Goal: Task Accomplishment & Management: Manage account settings

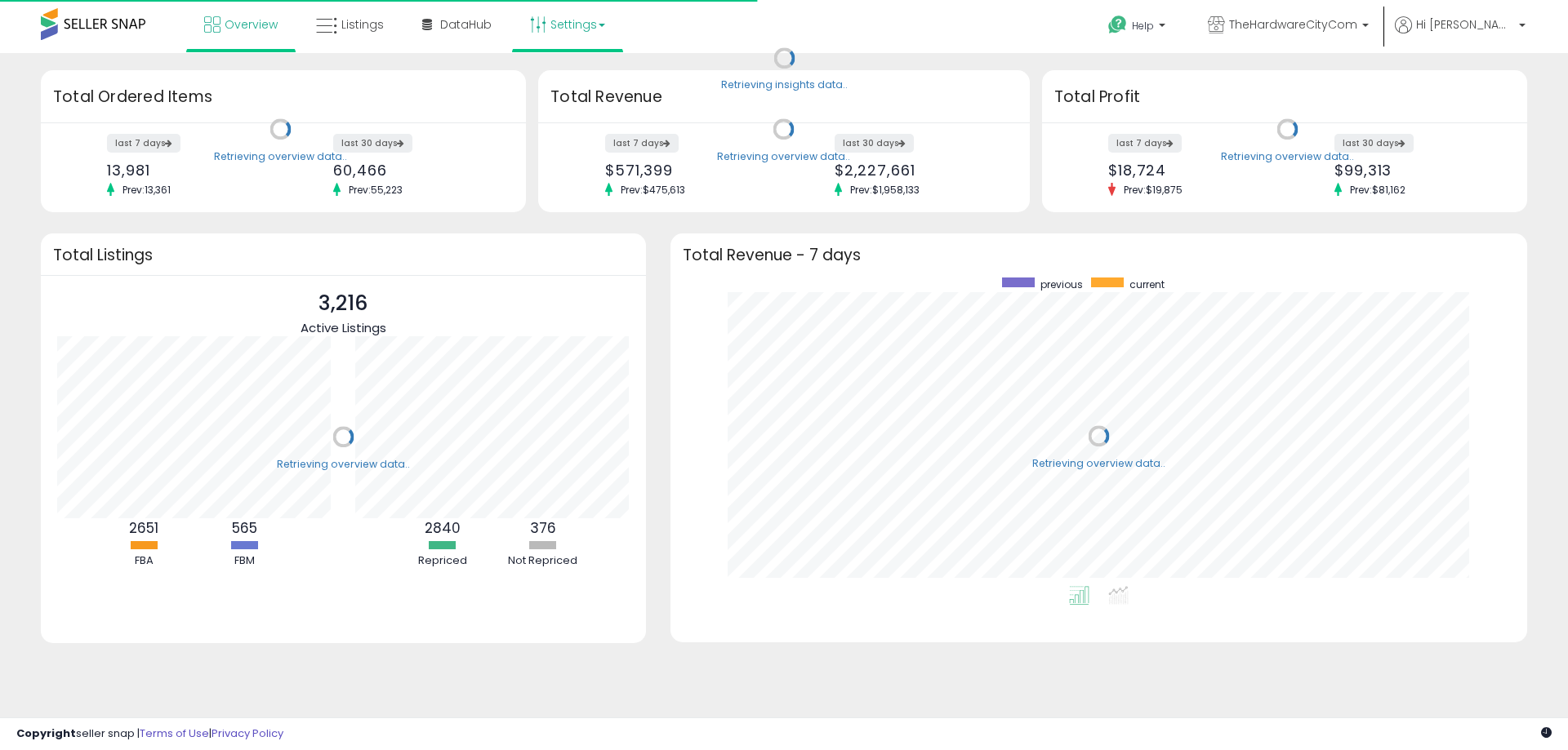
scroll to position [308, 824]
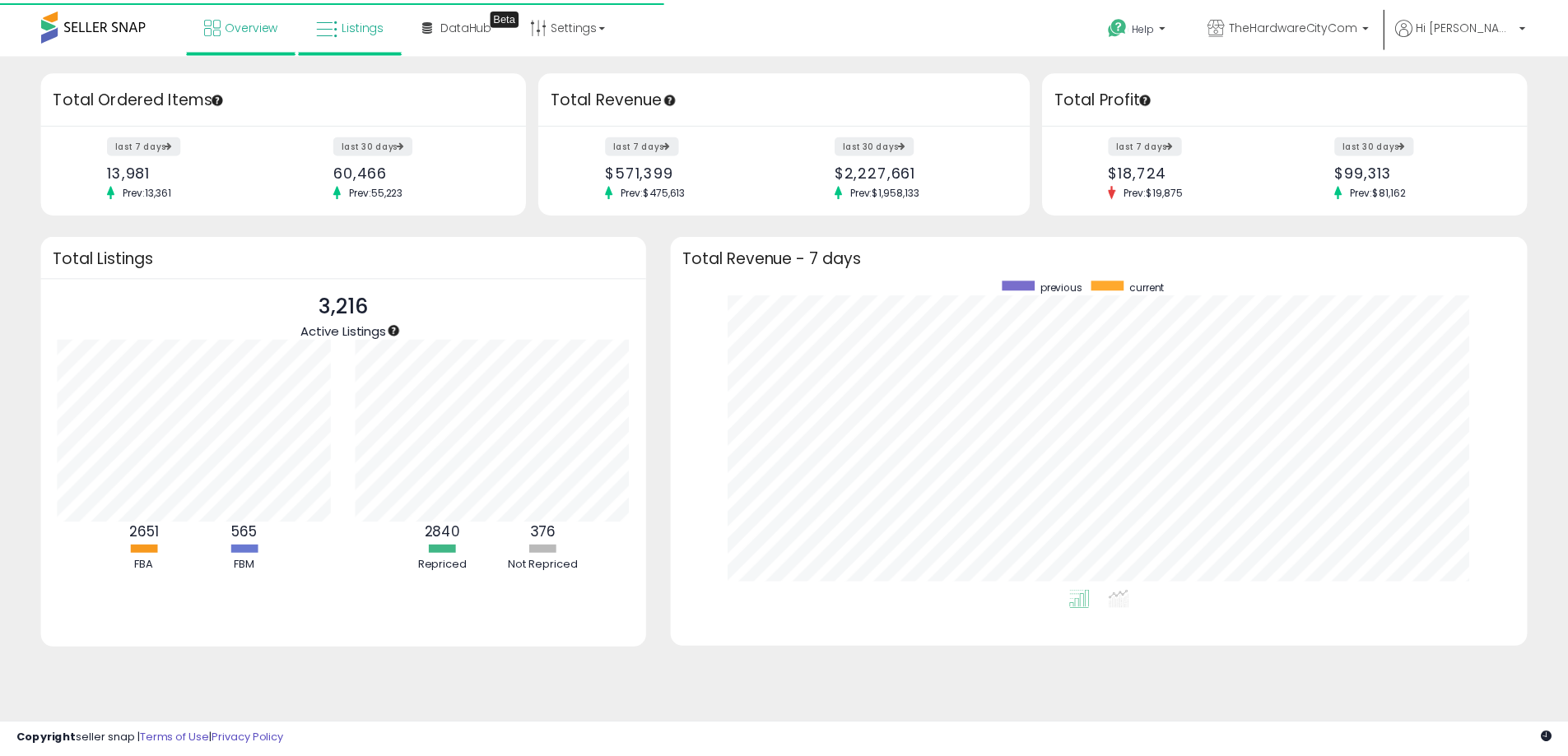
scroll to position [311, 830]
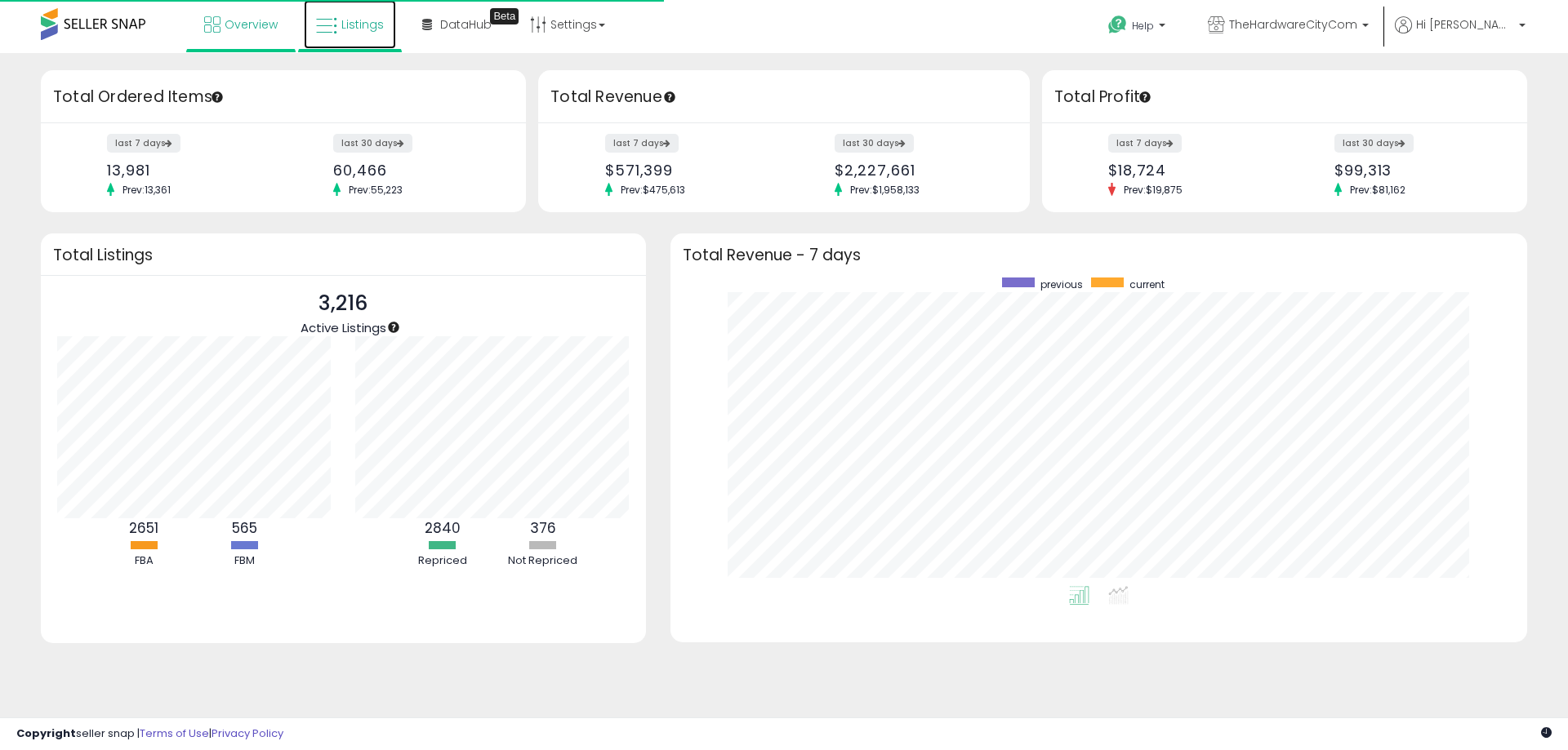
click at [360, 25] on link "Listings" at bounding box center [350, 25] width 92 height 49
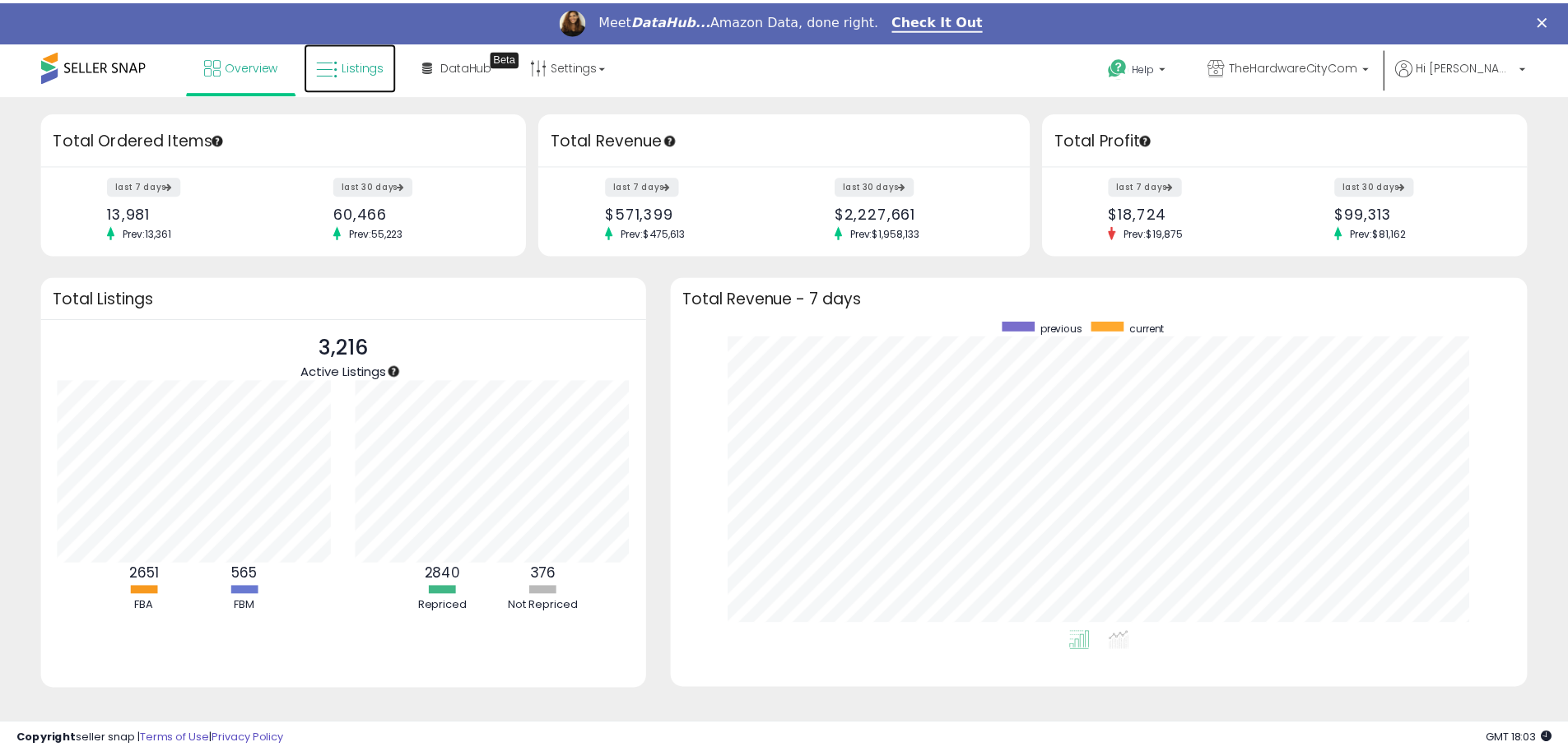
scroll to position [0, 0]
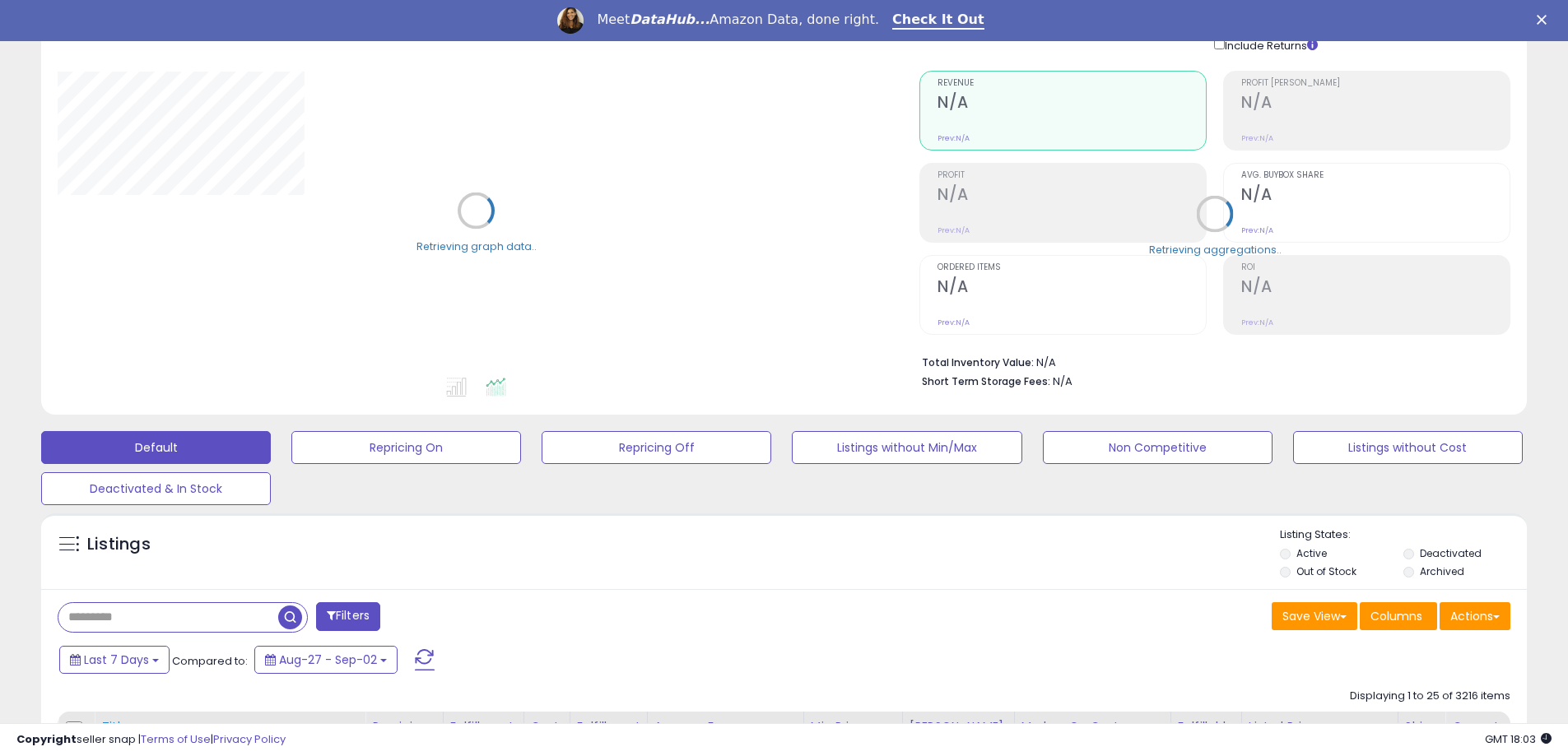
scroll to position [247, 0]
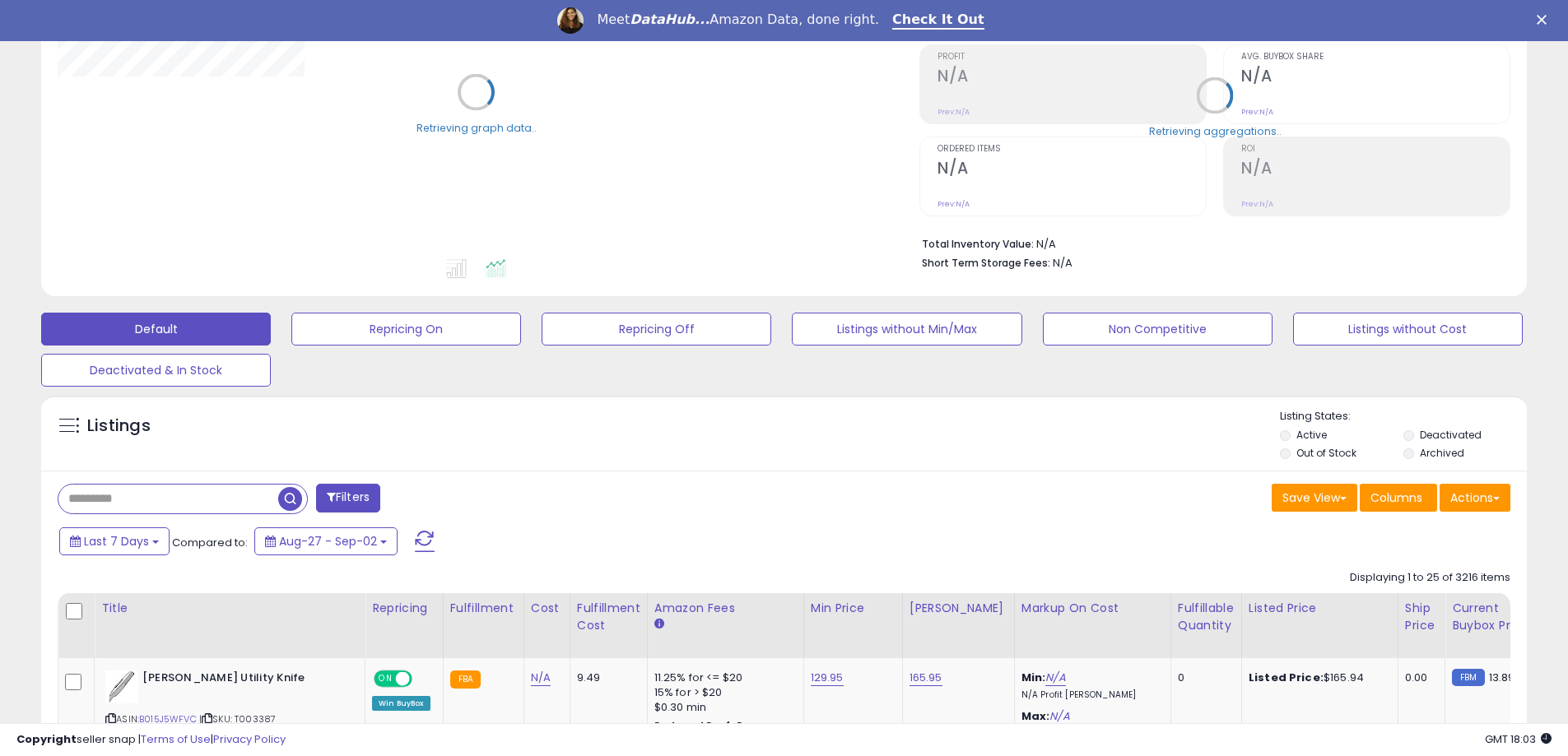
click at [172, 504] on input "text" at bounding box center [168, 498] width 220 height 29
paste input "**********"
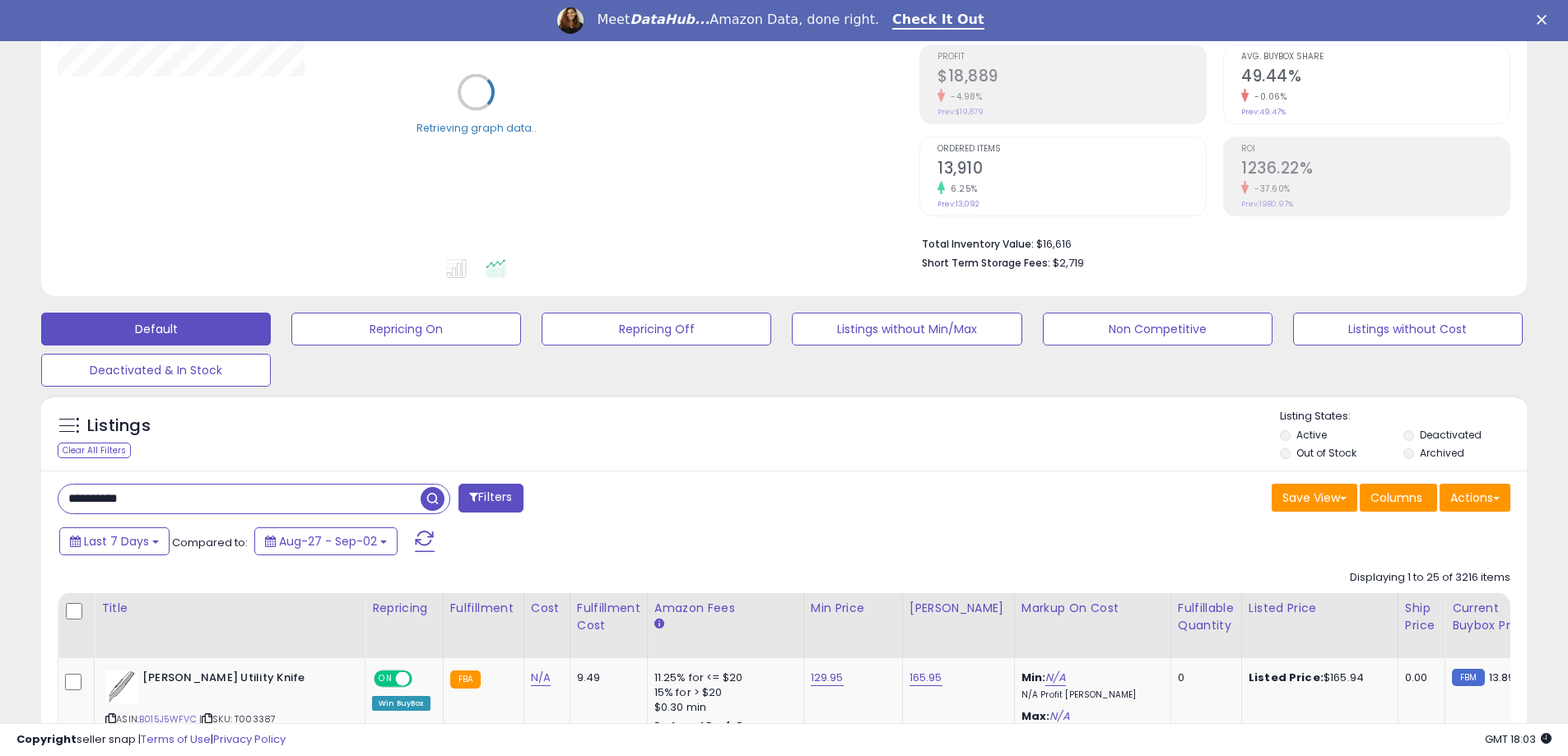
type input "**********"
click at [427, 499] on span "button" at bounding box center [432, 498] width 24 height 24
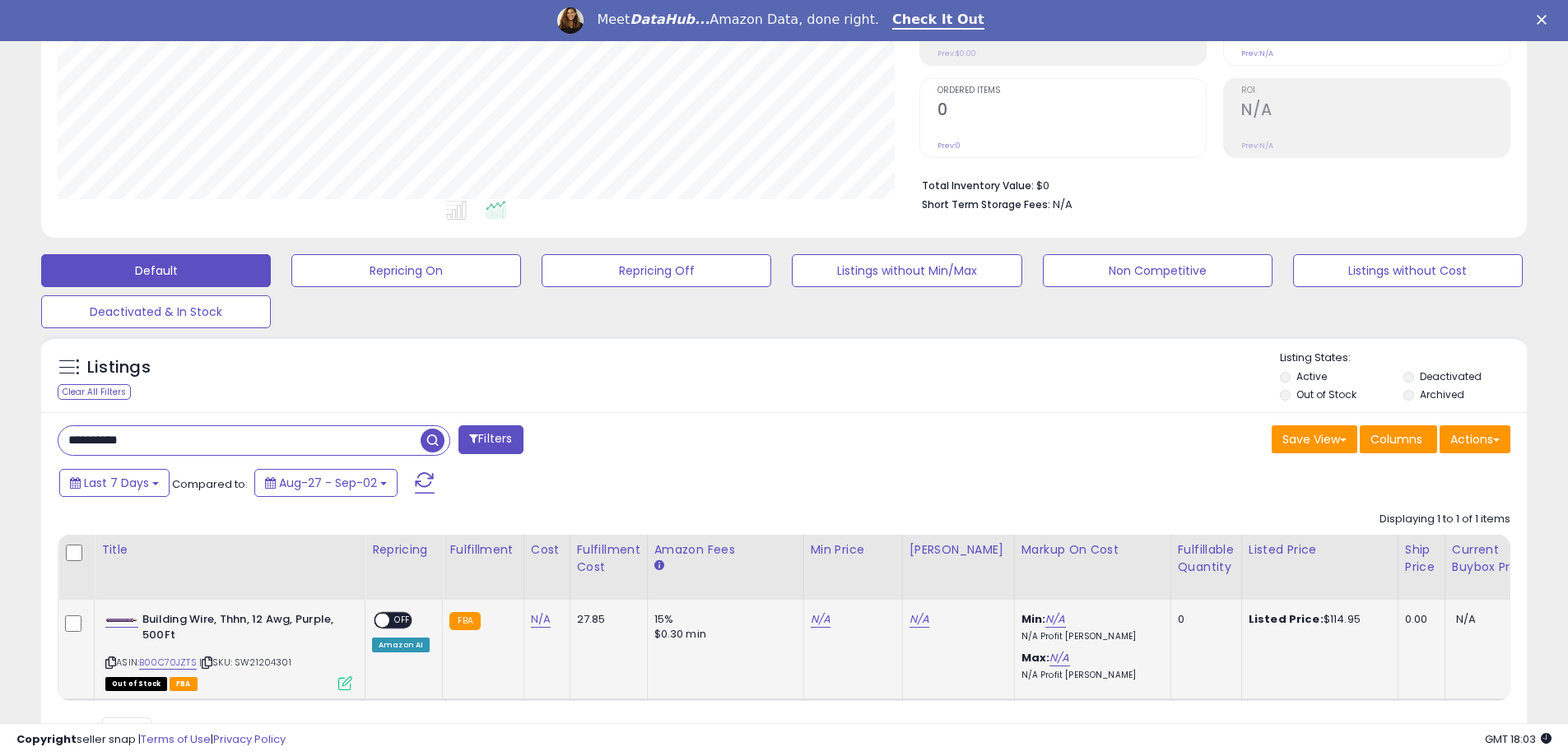
scroll to position [337, 861]
click at [392, 617] on span "OFF" at bounding box center [403, 621] width 27 height 14
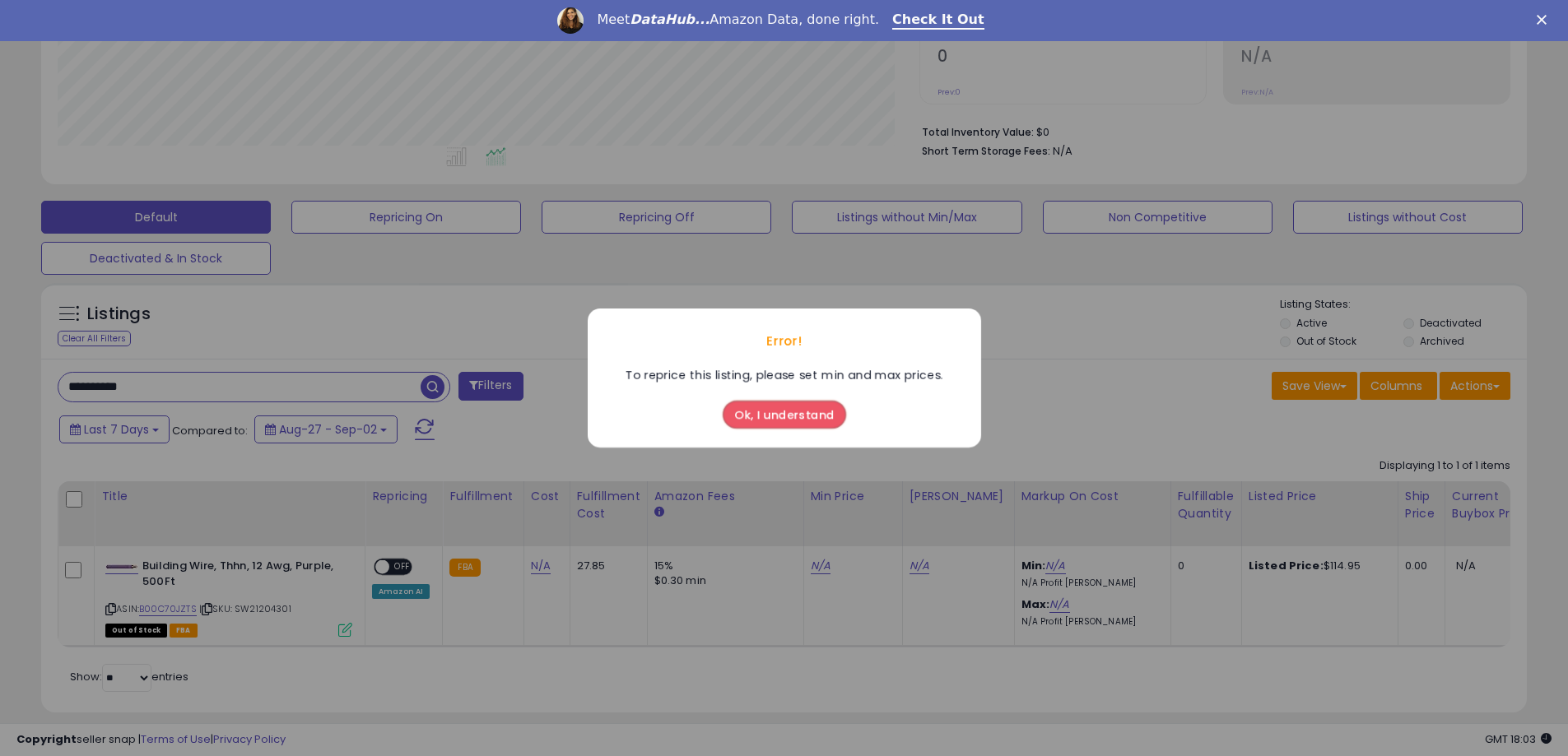
scroll to position [388, 0]
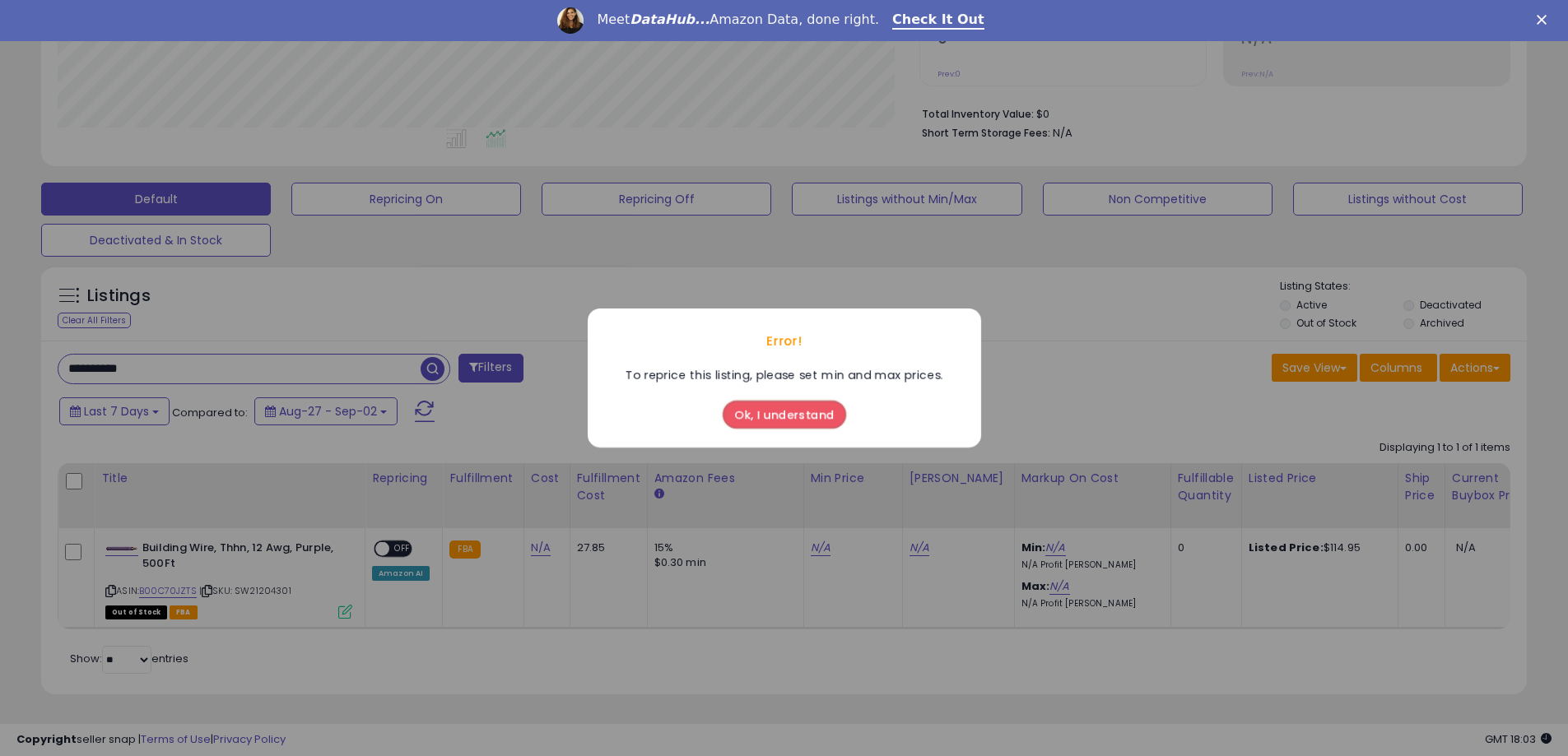
click at [770, 406] on button "Ok, I understand" at bounding box center [784, 415] width 123 height 28
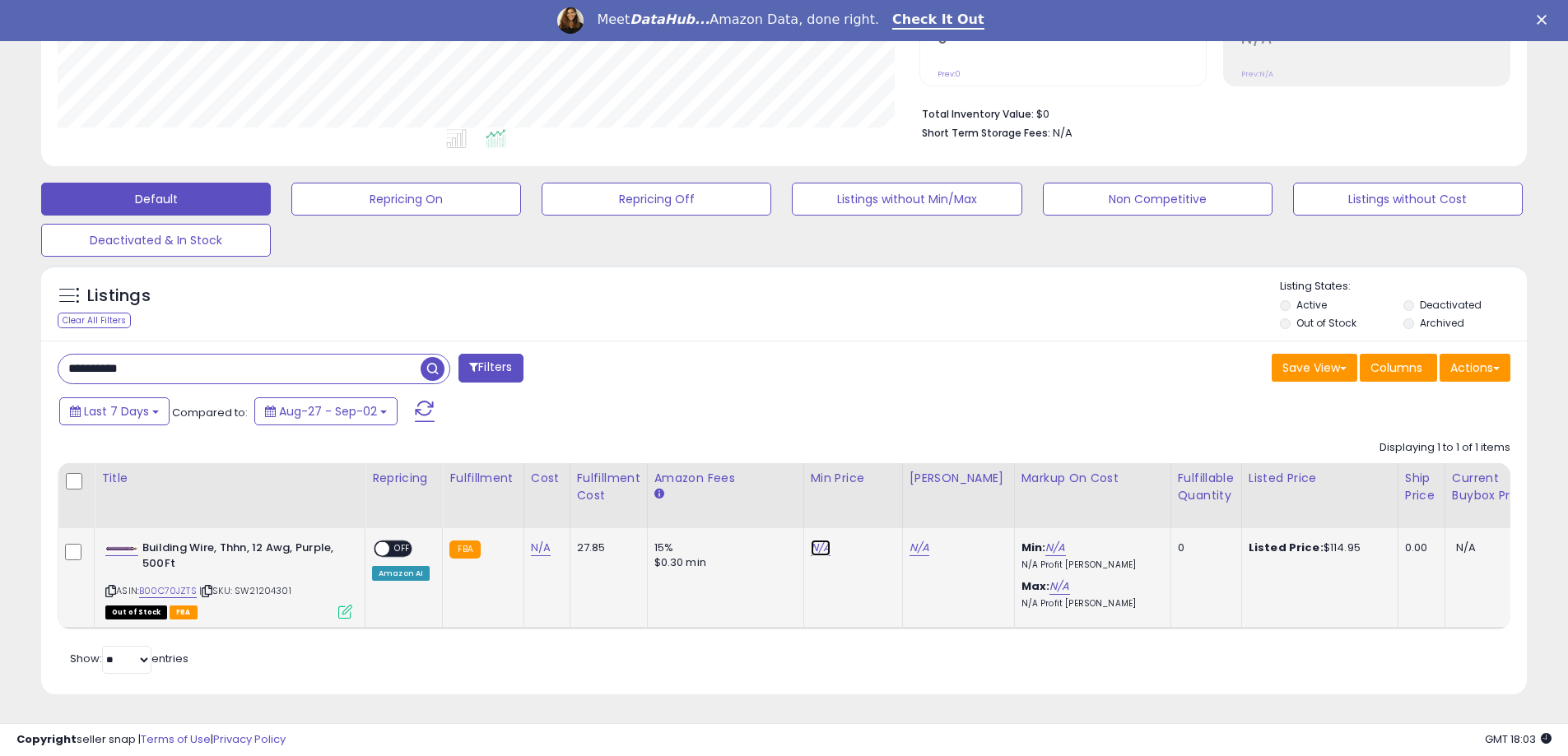
click at [815, 540] on link "N/A" at bounding box center [821, 548] width 19 height 17
type input "******"
click at [875, 494] on button "submit" at bounding box center [861, 506] width 28 height 25
click at [921, 543] on link "N/A" at bounding box center [919, 548] width 19 height 17
type input "******"
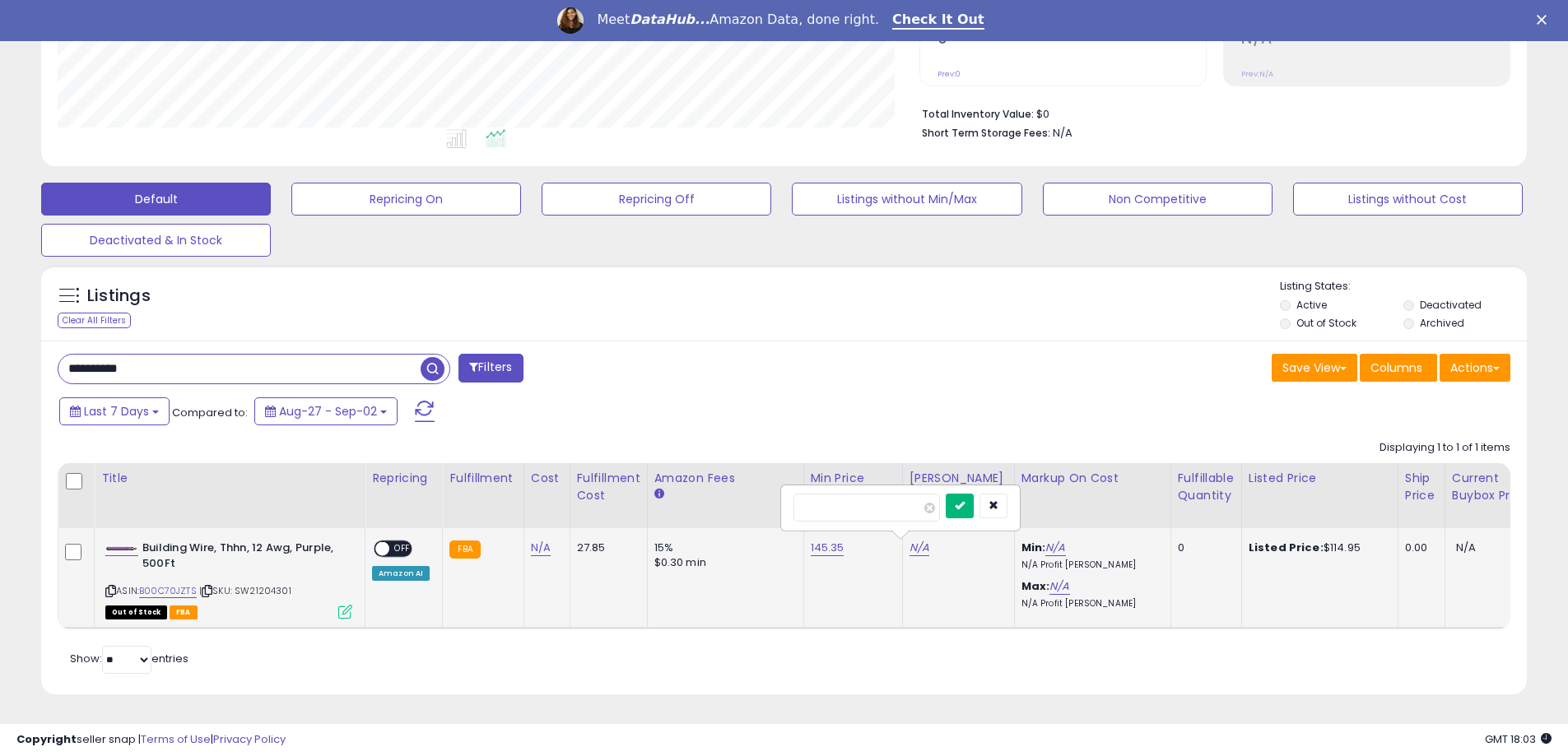
click at [974, 495] on button "submit" at bounding box center [960, 506] width 28 height 25
click at [387, 543] on span at bounding box center [382, 550] width 14 height 14
click at [271, 584] on span "| SKU: SW21204301" at bounding box center [245, 590] width 92 height 13
copy span "SW21204301"
